Goal: Book appointment/travel/reservation

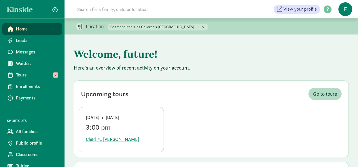
select select "87482"
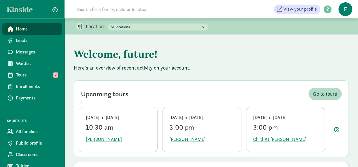
click at [120, 24] on select "All locations Cosmopolitan Kids Children's Downtown Academy Cosmopolitan Kids U…" at bounding box center [158, 27] width 100 height 7
select select "87482"
click at [108, 24] on select "All locations Cosmopolitan Kids Children's Downtown Academy Cosmopolitan Kids U…" at bounding box center [158, 27] width 100 height 7
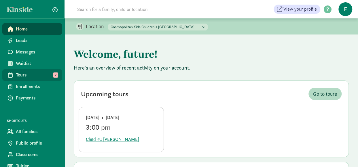
click at [28, 75] on span "Tours" at bounding box center [37, 75] width 42 height 7
